Goal: Find specific page/section: Find specific page/section

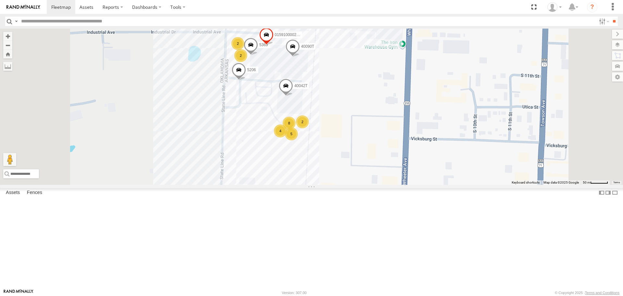
drag, startPoint x: 258, startPoint y: 118, endPoint x: 254, endPoint y: 137, distance: 19.3
click at [254, 137] on div "5216 40028T 40022T T3201 87121T T1812 37123T T3205 37148T 4526 47117T 7774T 371…" at bounding box center [311, 107] width 623 height 156
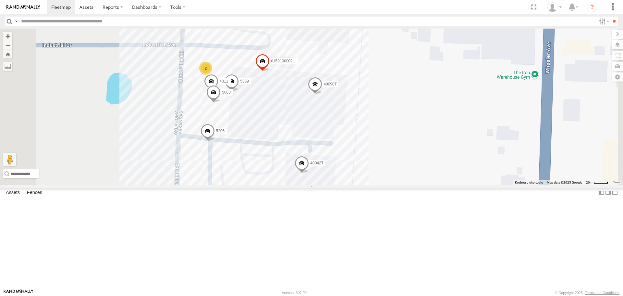
drag, startPoint x: 460, startPoint y: 100, endPoint x: 464, endPoint y: 115, distance: 14.9
click at [464, 115] on div "5216 40028T 40022T T3201 87121T T1812 37123T T3205 37148T 4526 47117T 7774T 371…" at bounding box center [311, 107] width 623 height 156
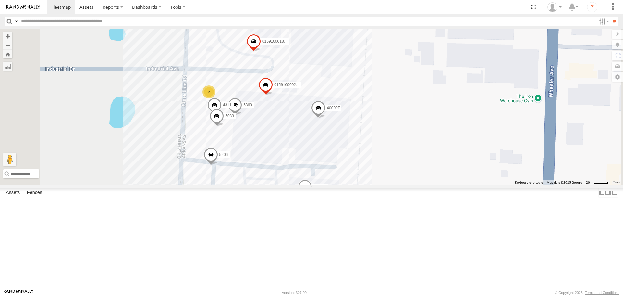
drag, startPoint x: 222, startPoint y: 69, endPoint x: 226, endPoint y: 95, distance: 26.5
click at [226, 95] on div "5216 40028T 40022T T3201 87121T T1812 37123T T3205 37148T 4526 47117T 7774T 371…" at bounding box center [311, 107] width 623 height 156
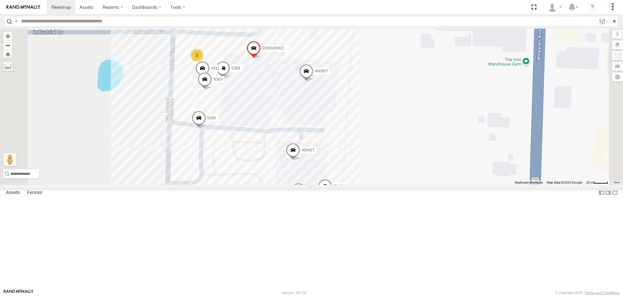
drag, startPoint x: 513, startPoint y: 216, endPoint x: 502, endPoint y: 164, distance: 53.5
click at [502, 165] on div "5216 40028T 40022T T3201 87121T T1812 37123T T3205 37148T 4526 47117T 7774T 371…" at bounding box center [311, 107] width 623 height 156
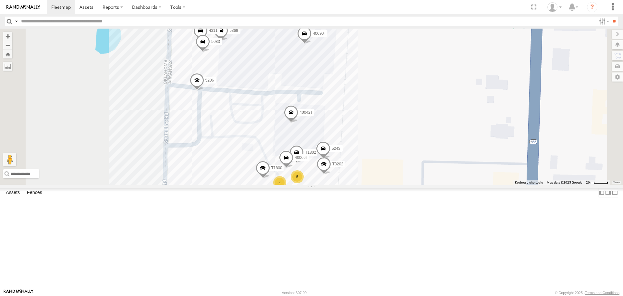
drag, startPoint x: 218, startPoint y: 214, endPoint x: 220, endPoint y: 199, distance: 15.7
click at [220, 184] on div "5216 40028T 40022T T3201 87121T T1812 37123T T3205 37148T 4526 47117T 7774T 371…" at bounding box center [311, 107] width 623 height 156
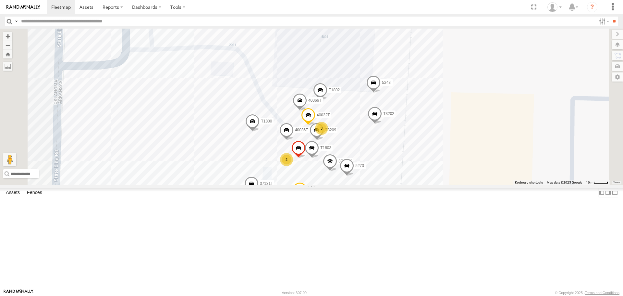
drag, startPoint x: 511, startPoint y: 192, endPoint x: 510, endPoint y: 182, distance: 9.5
click at [511, 182] on div "5216 40028T 40022T T3201 87121T T1812 37123T T3205 37148T 4526 47117T 7774T 371…" at bounding box center [311, 107] width 623 height 156
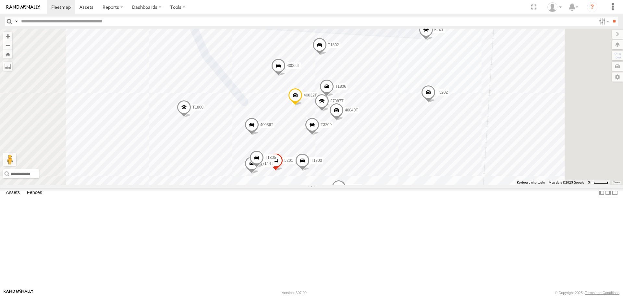
drag, startPoint x: 286, startPoint y: 198, endPoint x: 280, endPoint y: 188, distance: 11.3
click at [280, 184] on div "5216 40028T 40022T T3201 87121T T1812 37123T T3205 37148T 4526 47117T 7774T 371…" at bounding box center [311, 107] width 623 height 156
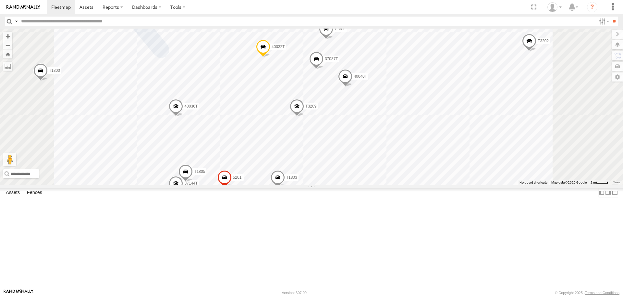
drag, startPoint x: 329, startPoint y: 186, endPoint x: 378, endPoint y: 157, distance: 56.1
click at [378, 157] on div "5216 40028T 40022T T3201 87121T T1812 37123T T3205 37148T 4526 47117T 7774T 371…" at bounding box center [311, 107] width 623 height 156
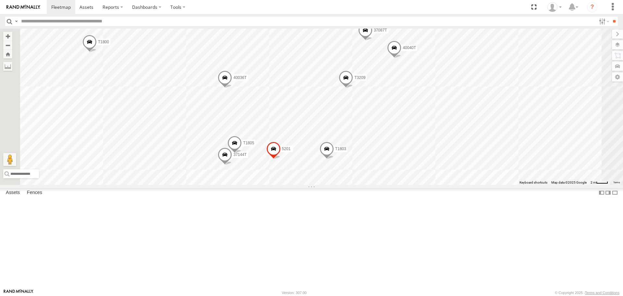
click at [232, 165] on span at bounding box center [225, 157] width 14 height 18
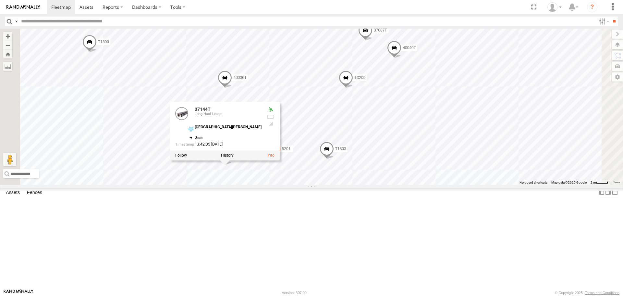
click at [234, 158] on label at bounding box center [227, 155] width 13 height 5
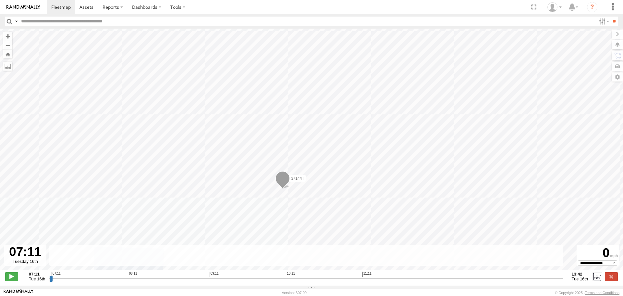
click at [618, 44] on label at bounding box center [617, 44] width 11 height 9
click at [0, 0] on span "Satellite + Roadmap" at bounding box center [0, 0] width 0 height 0
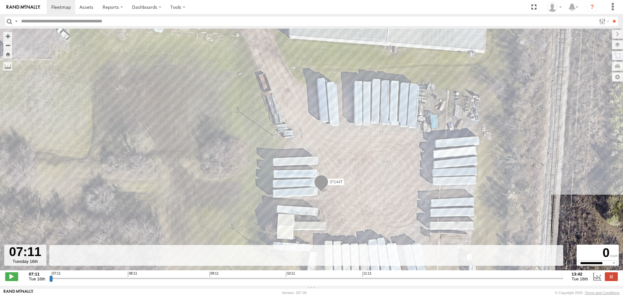
drag, startPoint x: 227, startPoint y: 175, endPoint x: 228, endPoint y: 186, distance: 11.1
click at [228, 186] on div "37144T" at bounding box center [311, 153] width 623 height 248
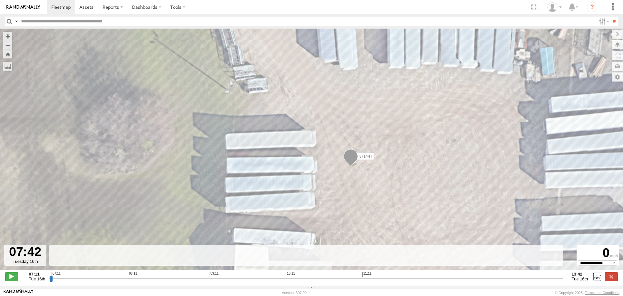
type input "**********"
drag, startPoint x: 49, startPoint y: 281, endPoint x: 35, endPoint y: 294, distance: 19.5
click at [49, 281] on input "range" at bounding box center [306, 278] width 514 height 6
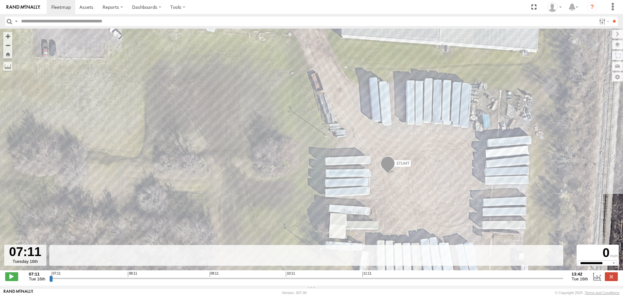
click at [388, 165] on span at bounding box center [388, 165] width 14 height 18
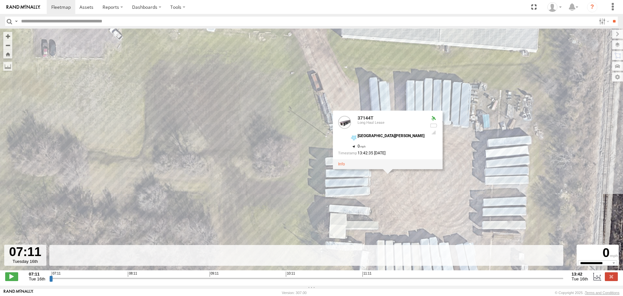
click at [397, 184] on div "37144T 37144T Long Haul Lease Fort Smith Plant 35.33312 , -94.43147 0 13:42:35 …" at bounding box center [311, 153] width 623 height 248
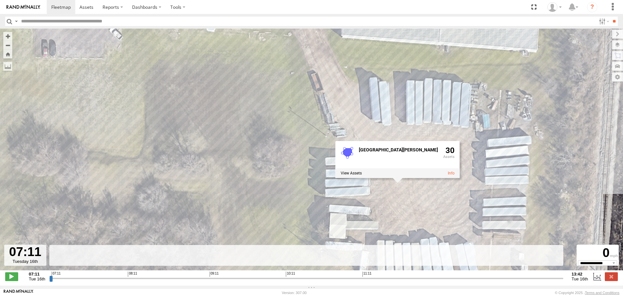
click at [0, 0] on div "Basemaps Roadmap Terrain Satellite Satellite + Roadmap" at bounding box center [0, 0] width 0 height 0
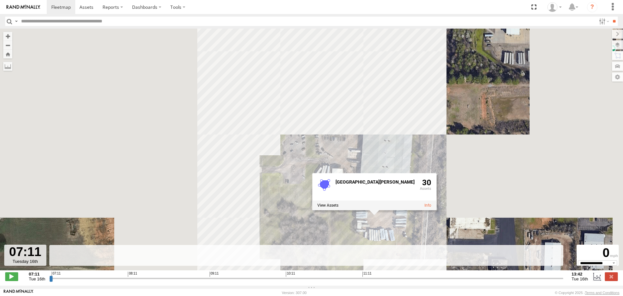
click at [212, 190] on div "37144T Fort Smith Plant 30" at bounding box center [311, 153] width 623 height 248
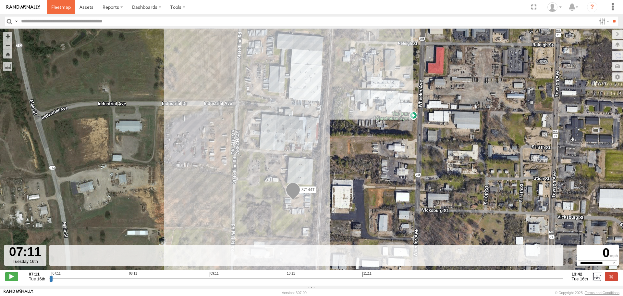
click at [60, 7] on span at bounding box center [60, 7] width 19 height 6
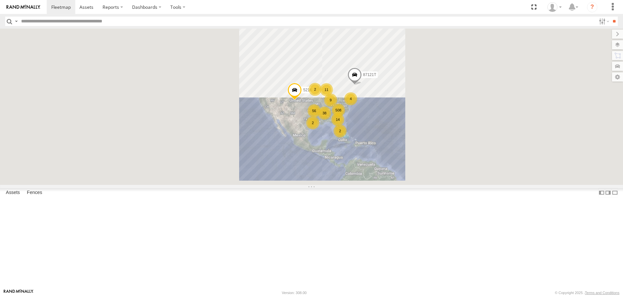
click at [0, 0] on span "Asset" at bounding box center [0, 0] width 0 height 0
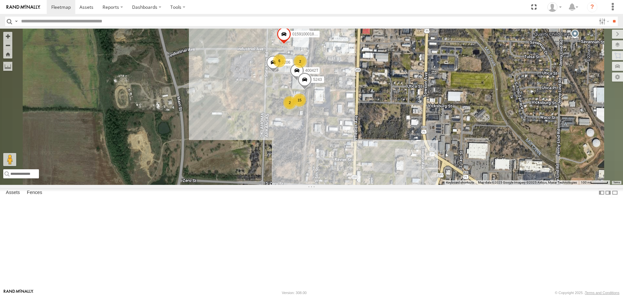
drag, startPoint x: 433, startPoint y: 129, endPoint x: 427, endPoint y: 165, distance: 36.8
click at [428, 165] on div "5216 87121T T3201 T1812 T3205 37148T 7774T 47247T 40028T 5406 40022T 40029T 371…" at bounding box center [311, 107] width 623 height 156
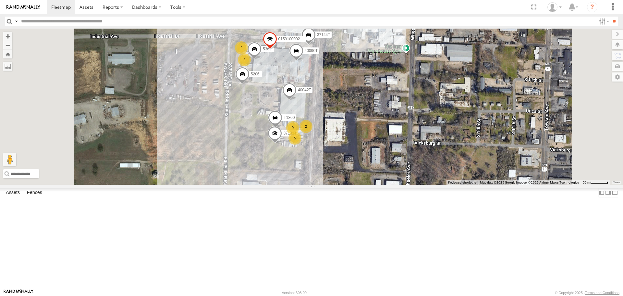
drag, startPoint x: 411, startPoint y: 102, endPoint x: 411, endPoint y: 126, distance: 24.3
click at [411, 126] on div "5216 87121T T3201 T1812 T3205 37148T 7774T 47247T 40028T 5406 40022T 40029T 371…" at bounding box center [311, 107] width 623 height 156
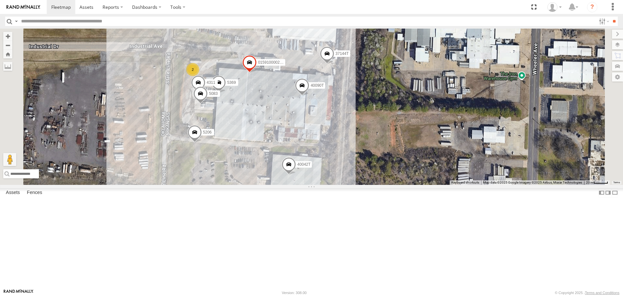
drag, startPoint x: 433, startPoint y: 114, endPoint x: 448, endPoint y: 121, distance: 16.8
click at [448, 121] on div "5216 87121T T3201 T1812 T3205 37148T 7774T 47247T 40028T 5406 40022T 40029T 371…" at bounding box center [311, 107] width 623 height 156
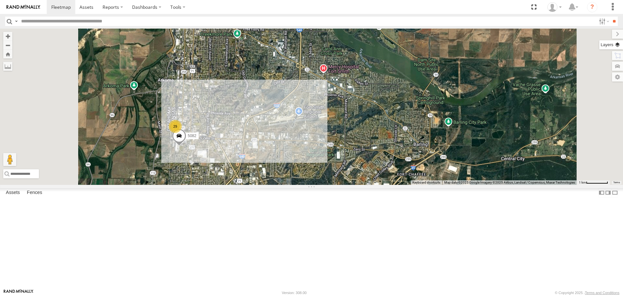
click at [618, 44] on label at bounding box center [611, 44] width 24 height 9
click at [0, 0] on span "Basemaps" at bounding box center [0, 0] width 0 height 0
click at [0, 0] on span "Roadmap" at bounding box center [0, 0] width 0 height 0
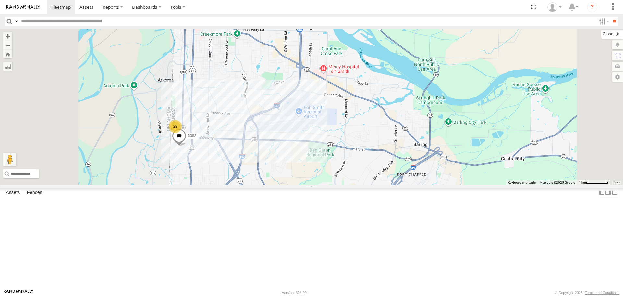
click at [601, 35] on label at bounding box center [612, 34] width 22 height 9
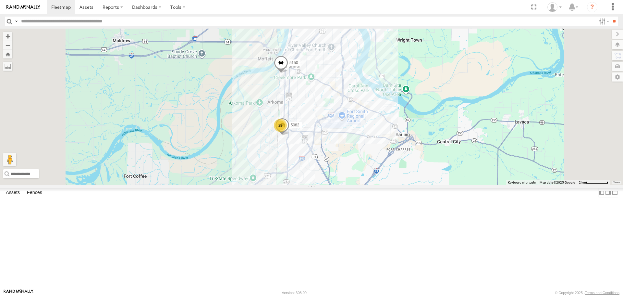
drag, startPoint x: 282, startPoint y: 165, endPoint x: 327, endPoint y: 171, distance: 45.9
click at [327, 171] on div "5216 87121T T3201 T1812 T3205 37148T 7774T 47247T 40028T 5406 40022T 40029T 371…" at bounding box center [311, 107] width 623 height 156
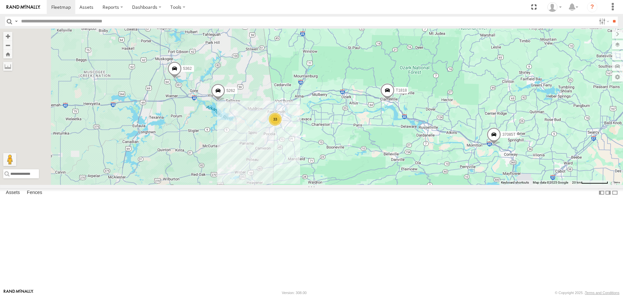
drag, startPoint x: 248, startPoint y: 186, endPoint x: 287, endPoint y: 179, distance: 39.6
click at [287, 179] on div "5216 87121T T3201 T1812 T3205 37148T 7774T 47247T 40028T 5406 40022T 40029T 371…" at bounding box center [311, 107] width 623 height 156
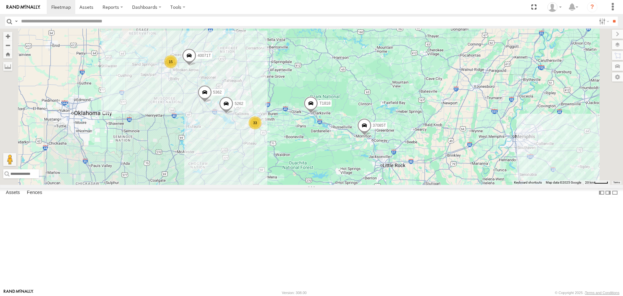
drag, startPoint x: 230, startPoint y: 194, endPoint x: 269, endPoint y: 185, distance: 39.4
click at [269, 184] on div "5216 87121T T3201 T1812 T3205 37148T 7774T 47247T 40028T 5406 40022T 40029T 371…" at bounding box center [311, 107] width 623 height 156
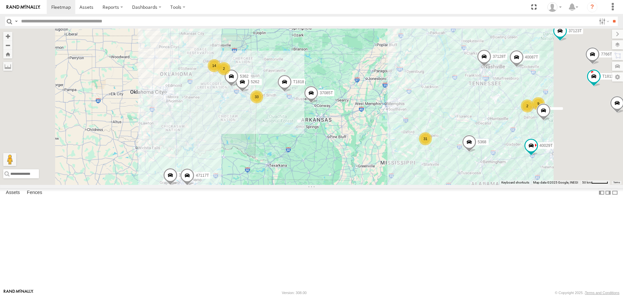
drag, startPoint x: 364, startPoint y: 221, endPoint x: 353, endPoint y: 190, distance: 33.5
click at [353, 184] on div "5216 87121T T3201 T1812 T3205 37148T 7774T 47247T 40028T 5406 40022T 40029T 371…" at bounding box center [311, 107] width 623 height 156
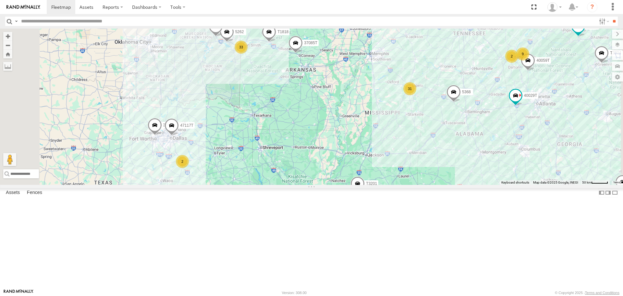
drag, startPoint x: 412, startPoint y: 245, endPoint x: 402, endPoint y: 222, distance: 24.4
click at [403, 184] on div "5216 87121T T3201 T1812 T3205 37148T 7774T 47247T 40028T 5406 40022T 40029T 371…" at bounding box center [311, 107] width 623 height 156
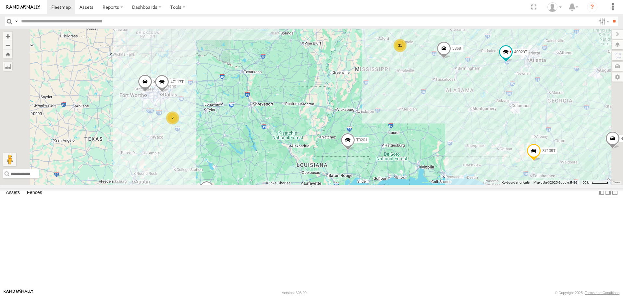
drag, startPoint x: 485, startPoint y: 239, endPoint x: 476, endPoint y: 211, distance: 29.2
click at [477, 184] on div "5216 87121T T3201 T1812 T3205 37148T 7774T 47247T 40028T 5406 40022T 40029T 371…" at bounding box center [311, 107] width 623 height 156
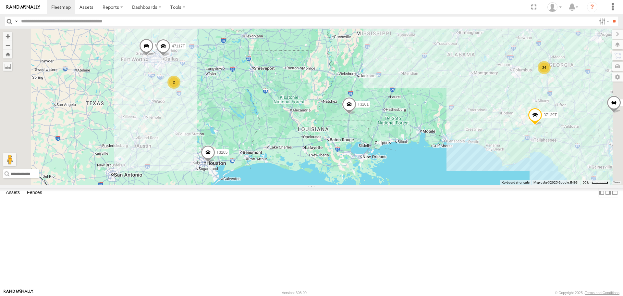
drag, startPoint x: 244, startPoint y: 229, endPoint x: 246, endPoint y: 195, distance: 33.5
click at [246, 184] on div "5216 87121T T3201 T1812 T3205 37148T 7774T 47247T 40028T 5406 40022T 40029T 371…" at bounding box center [311, 107] width 623 height 156
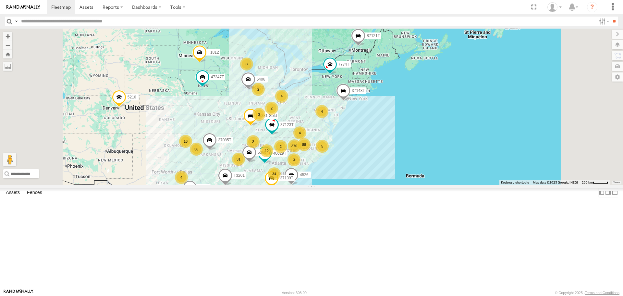
drag, startPoint x: 213, startPoint y: 164, endPoint x: 219, endPoint y: 208, distance: 45.2
click at [219, 184] on div "5216 87121T T3201 T1812 T3205 37148T 7774T 47247T 40028T 5406 40022T 40029T 371…" at bounding box center [311, 107] width 623 height 156
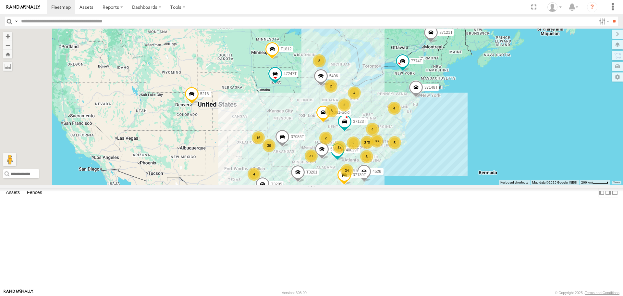
drag, startPoint x: 203, startPoint y: 190, endPoint x: 280, endPoint y: 187, distance: 76.6
click at [280, 184] on div "5216 87121T T3201 T1812 T3205 37148T 7774T 47247T 40028T 5406 40022T 40029T 371…" at bounding box center [311, 107] width 623 height 156
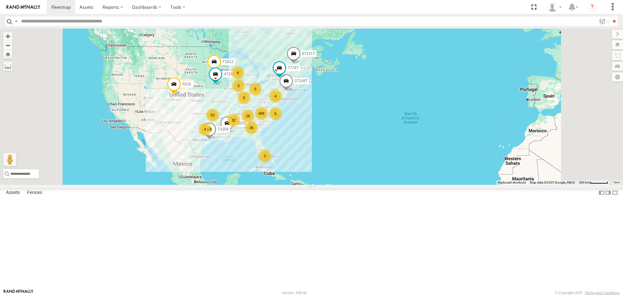
drag, startPoint x: 271, startPoint y: 195, endPoint x: 256, endPoint y: 174, distance: 26.2
click at [256, 174] on div "5216 87121T T3201 T1812 T3205 37148T 7774T 47247T 466 53 36 32 8 6 16 2 3 5 4 4…" at bounding box center [311, 107] width 623 height 156
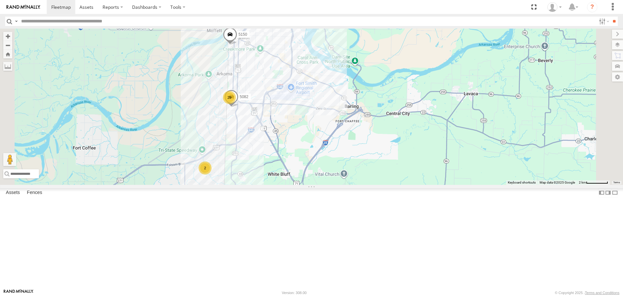
drag, startPoint x: 308, startPoint y: 145, endPoint x: 306, endPoint y: 176, distance: 31.5
click at [306, 176] on div "5216 87121T T3201 T1812 T3205 37148T 7774T 47247T 40028T 5406 40022T 40029T 371…" at bounding box center [311, 107] width 623 height 156
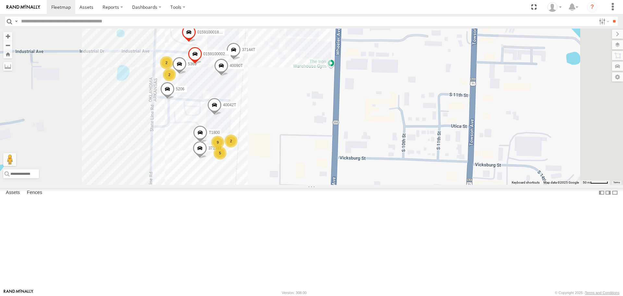
drag, startPoint x: 336, startPoint y: 130, endPoint x: 341, endPoint y: 131, distance: 5.7
click at [341, 131] on div "5216 87121T T3201 T1812 T3205 37148T 7774T 47247T 40028T 5406 40022T 40029T 371…" at bounding box center [311, 107] width 623 height 156
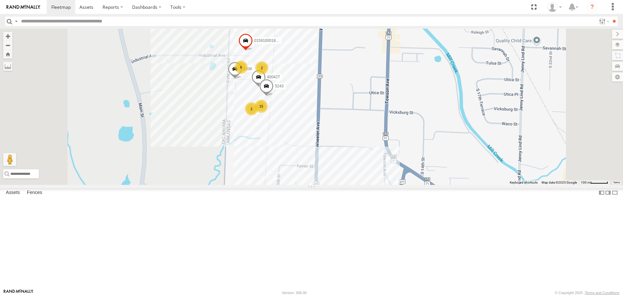
drag, startPoint x: 273, startPoint y: 150, endPoint x: 271, endPoint y: 141, distance: 8.5
click at [271, 140] on div "5216 87121T T3201 T1812 T3205 37148T 7774T 47247T 40028T 5406 40022T 40029T 371…" at bounding box center [311, 107] width 623 height 156
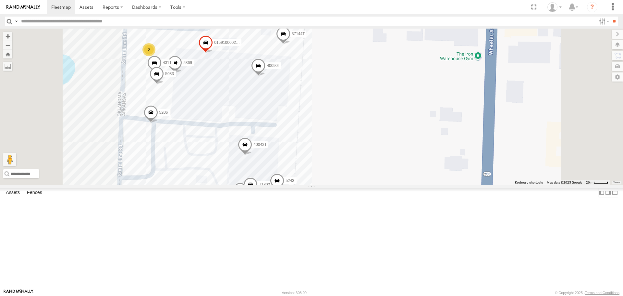
drag, startPoint x: 420, startPoint y: 153, endPoint x: 425, endPoint y: 142, distance: 11.9
click at [425, 143] on div "5216 87121T T3201 T1812 T3205 37148T 7774T 47247T 40028T 5406 40022T 40029T 371…" at bounding box center [311, 107] width 623 height 156
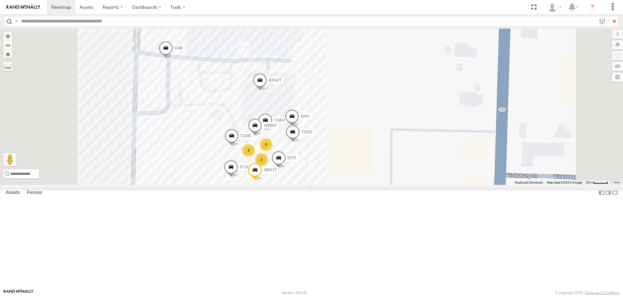
drag, startPoint x: 421, startPoint y: 188, endPoint x: 430, endPoint y: 130, distance: 57.8
click at [431, 132] on div "5216 87121T T3201 T1812 T3205 37148T 7774T 47247T 40028T 5406 40022T 40029T 371…" at bounding box center [311, 107] width 623 height 156
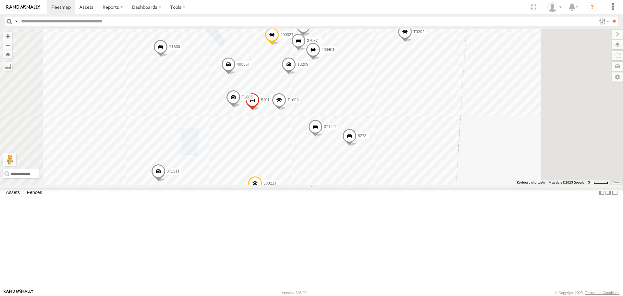
drag, startPoint x: 476, startPoint y: 134, endPoint x: 461, endPoint y: 181, distance: 49.6
click at [461, 181] on div "5216 87121T T3201 T1812 T3205 37148T 7774T 47247T 40028T 5406 40022T 40029T 371…" at bounding box center [311, 107] width 623 height 156
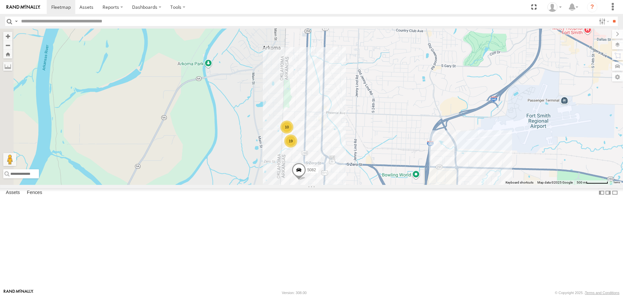
drag, startPoint x: 207, startPoint y: 186, endPoint x: 269, endPoint y: 188, distance: 62.3
click at [269, 184] on div "5216 87121T T3201 T1812 T3205 37148T 7774T 47247T 40028T 5406 40022T 40029T 371…" at bounding box center [311, 107] width 623 height 156
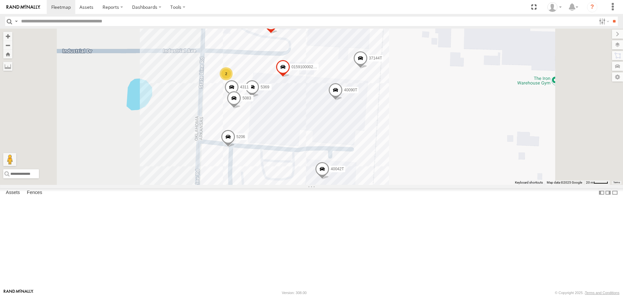
drag, startPoint x: 261, startPoint y: 228, endPoint x: 250, endPoint y: 187, distance: 42.6
click at [250, 184] on div "5216 87121T T3201 T1812 T3205 37148T 7774T 47247T 40028T 5406 40022T 40029T 371…" at bounding box center [311, 107] width 623 height 156
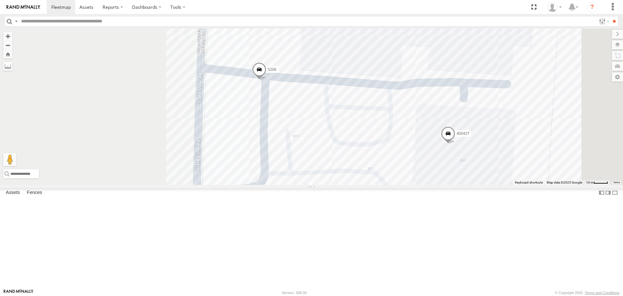
drag, startPoint x: 238, startPoint y: 197, endPoint x: 211, endPoint y: 161, distance: 44.5
click at [224, 174] on div "5216 87121T T3201 T1812 T3205 37148T 7774T 47247T 40028T 5406 40022T 40029T 371…" at bounding box center [311, 107] width 623 height 156
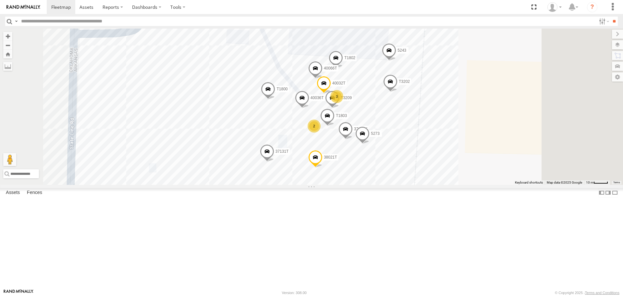
drag, startPoint x: 356, startPoint y: 271, endPoint x: 329, endPoint y: 267, distance: 27.9
click at [329, 184] on div "5216 87121T T3201 T1812 T3205 37148T 7774T 47247T 40028T 5406 40022T 40029T 371…" at bounding box center [311, 107] width 623 height 156
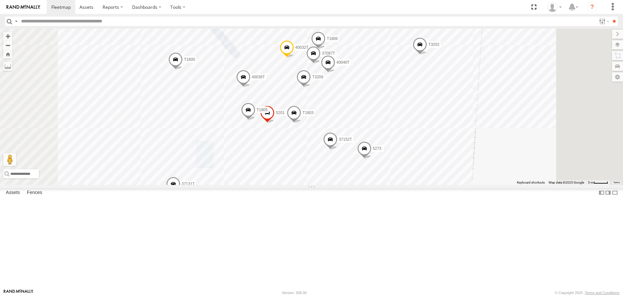
drag, startPoint x: 424, startPoint y: 219, endPoint x: 413, endPoint y: 245, distance: 28.2
click at [413, 184] on div "5216 87121T T3201 T1812 T3205 37148T 7774T 47247T 40028T 5406 40022T 40029T 371…" at bounding box center [311, 107] width 623 height 156
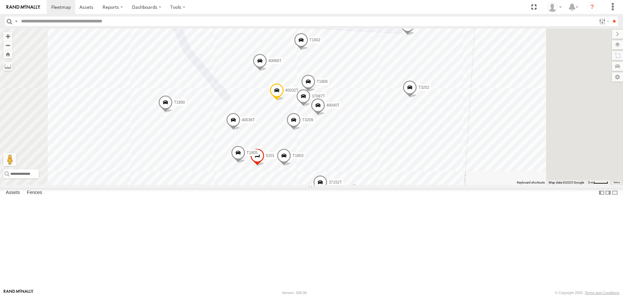
drag, startPoint x: 338, startPoint y: 226, endPoint x: 331, endPoint y: 250, distance: 25.5
click at [331, 184] on div "5216 87121T T3201 T1812 T3205 37148T 7774T 47247T 40028T 5406 40022T 40029T 371…" at bounding box center [311, 107] width 623 height 156
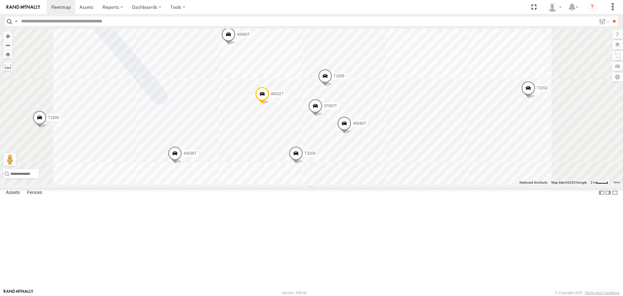
drag, startPoint x: 321, startPoint y: 189, endPoint x: 317, endPoint y: 145, distance: 43.9
click at [317, 145] on div "5216 87121T T3201 T1812 T3205 37148T 7774T 47247T 40028T 5406 40022T 40029T 371…" at bounding box center [311, 107] width 623 height 156
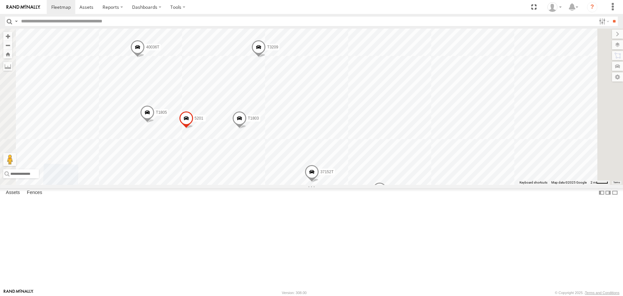
drag, startPoint x: 456, startPoint y: 189, endPoint x: 428, endPoint y: 158, distance: 41.6
click at [428, 158] on div "5216 87121T T3201 T1812 T3205 37148T 7774T 47247T 40028T 5406 40022T 40029T 371…" at bounding box center [311, 107] width 623 height 156
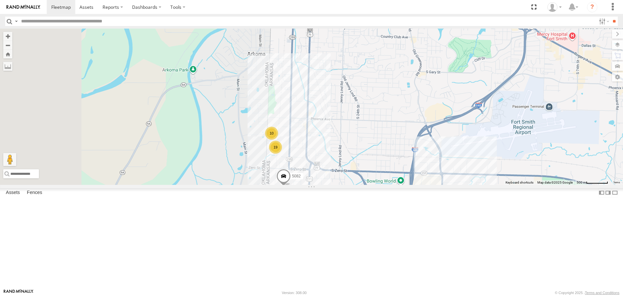
drag, startPoint x: 255, startPoint y: 207, endPoint x: 292, endPoint y: 197, distance: 38.5
click at [292, 184] on div "5216 87121T T3201 T1812 T3205 37148T 7774T 47247T 40028T 5406 40022T 40029T 371…" at bounding box center [311, 107] width 623 height 156
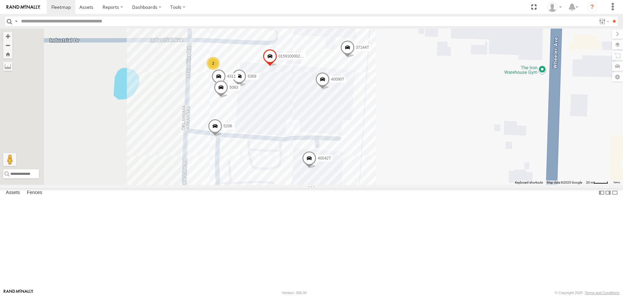
drag, startPoint x: 233, startPoint y: 183, endPoint x: 233, endPoint y: 202, distance: 18.8
click at [233, 184] on div "5216 87121T T3201 T1812 T3205 37148T 7774T 47247T 40028T 5406 40022T 40029T 371…" at bounding box center [311, 107] width 623 height 156
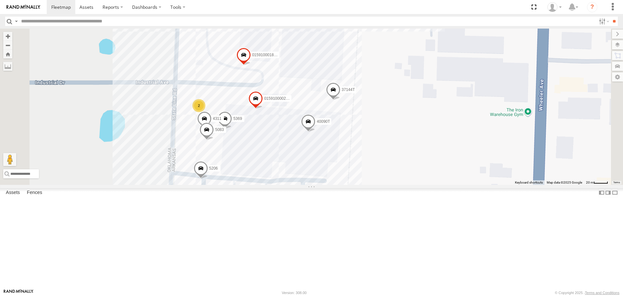
drag, startPoint x: 479, startPoint y: 142, endPoint x: 462, endPoint y: 181, distance: 42.8
click at [464, 184] on div "5216 87121T T3201 T1812 T3205 37148T 7774T 47247T 40028T 5406 40022T 40029T 371…" at bounding box center [311, 107] width 623 height 156
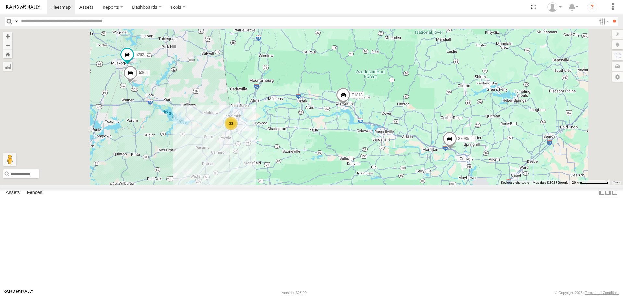
drag, startPoint x: 232, startPoint y: 123, endPoint x: 354, endPoint y: 174, distance: 132.7
click at [354, 174] on div "T1818 33 40071T 5262 5362 37085T" at bounding box center [311, 107] width 623 height 156
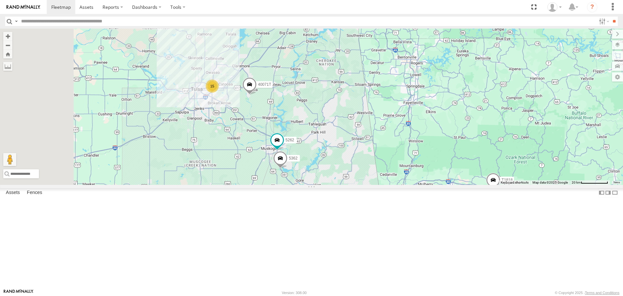
drag, startPoint x: 335, startPoint y: 155, endPoint x: 342, endPoint y: 174, distance: 20.5
click at [342, 174] on div "T1818 33 40071T 5262 5362 37085T 15" at bounding box center [311, 107] width 623 height 156
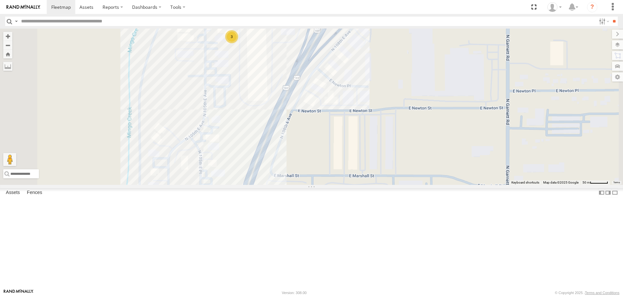
drag, startPoint x: 266, startPoint y: 120, endPoint x: 260, endPoint y: 172, distance: 52.0
click at [260, 172] on div "T1818 40071T 5262 5362 37085T 2 37102T 3 37096T" at bounding box center [311, 107] width 623 height 156
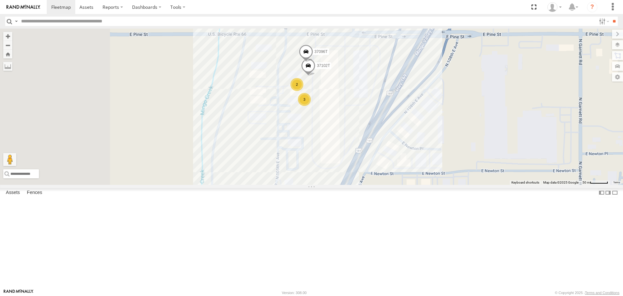
drag, startPoint x: 190, startPoint y: 126, endPoint x: 268, endPoint y: 144, distance: 80.6
click at [268, 144] on div "T1818 40071T 5262 5362 37085T 2 37102T 3 37096T" at bounding box center [311, 107] width 623 height 156
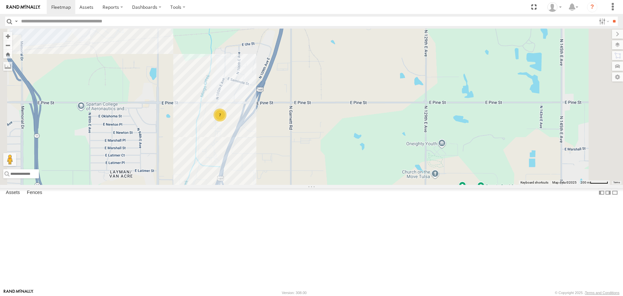
drag, startPoint x: 409, startPoint y: 211, endPoint x: 446, endPoint y: 170, distance: 54.7
click at [446, 170] on div "T1818 40071T 5262 5362 37085T 7 6" at bounding box center [311, 107] width 623 height 156
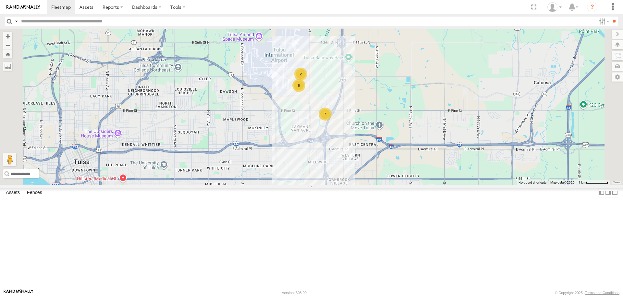
drag, startPoint x: 336, startPoint y: 151, endPoint x: 336, endPoint y: 161, distance: 10.1
click at [336, 161] on div "T1818 40071T 5262 5362 37085T 7 2 6" at bounding box center [311, 107] width 623 height 156
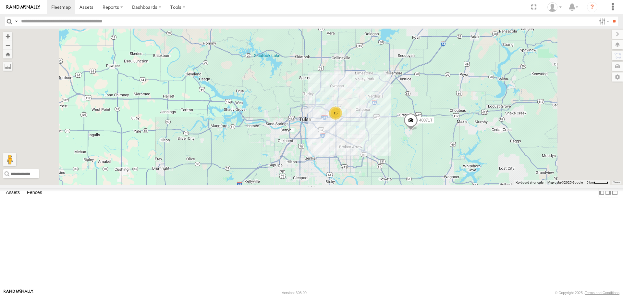
drag, startPoint x: 326, startPoint y: 214, endPoint x: 327, endPoint y: 189, distance: 24.7
click at [327, 184] on div "T1818 40071T 5262 5362 37085T 15" at bounding box center [311, 107] width 623 height 156
